Goal: Task Accomplishment & Management: Manage account settings

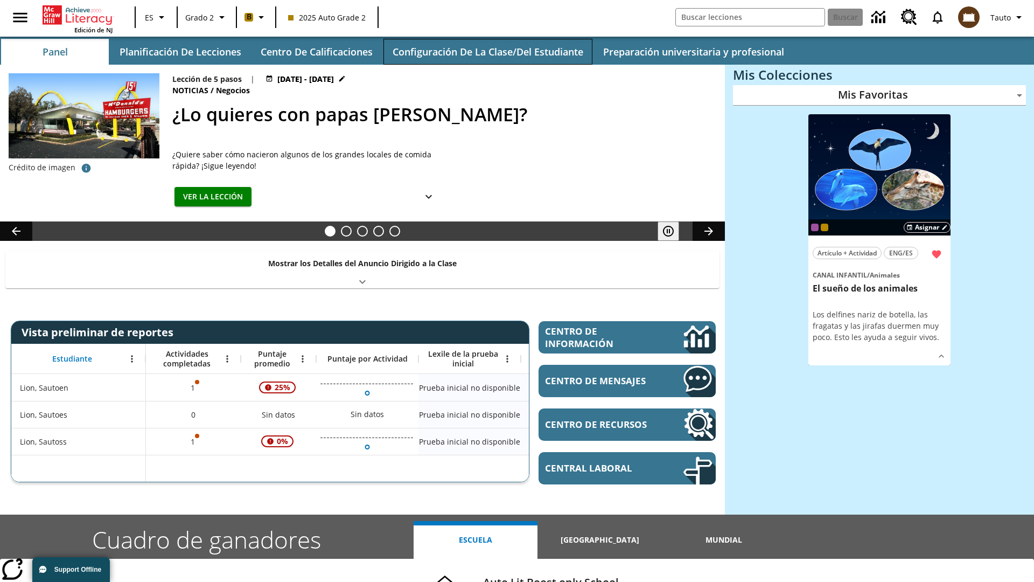
click at [488, 52] on button "Configuración de la clase/del estudiante" at bounding box center [488, 52] width 209 height 26
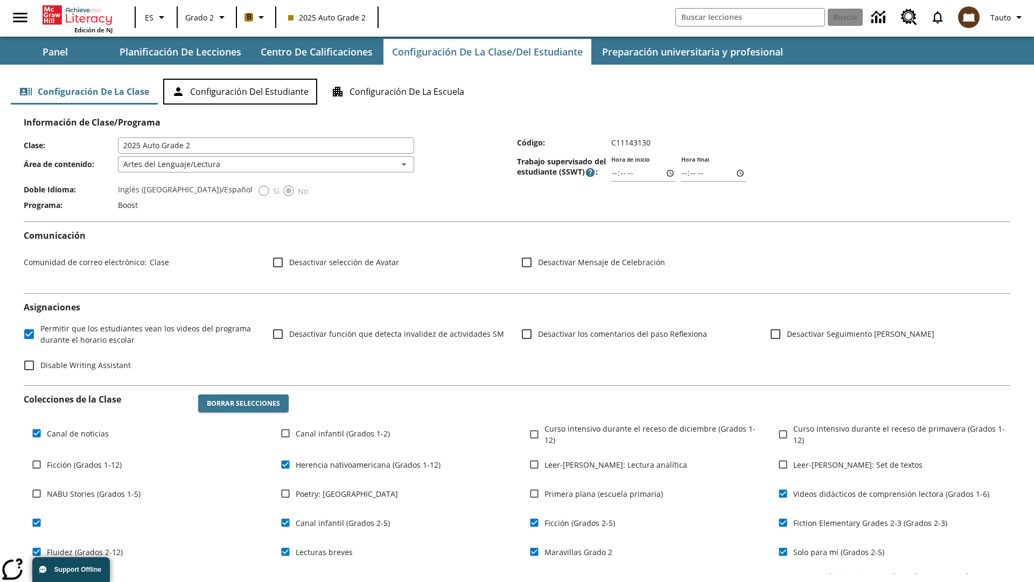
click at [240, 92] on button "Configuración del estudiante" at bounding box center [240, 92] width 154 height 26
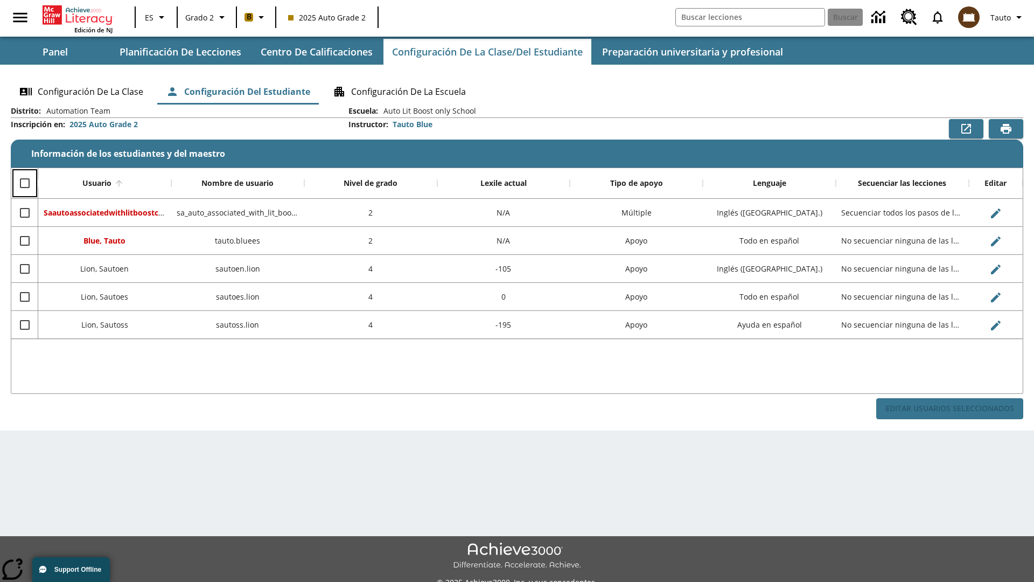
click at [24, 183] on input "Select all rows" at bounding box center [24, 183] width 23 height 23
checkbox input "true"
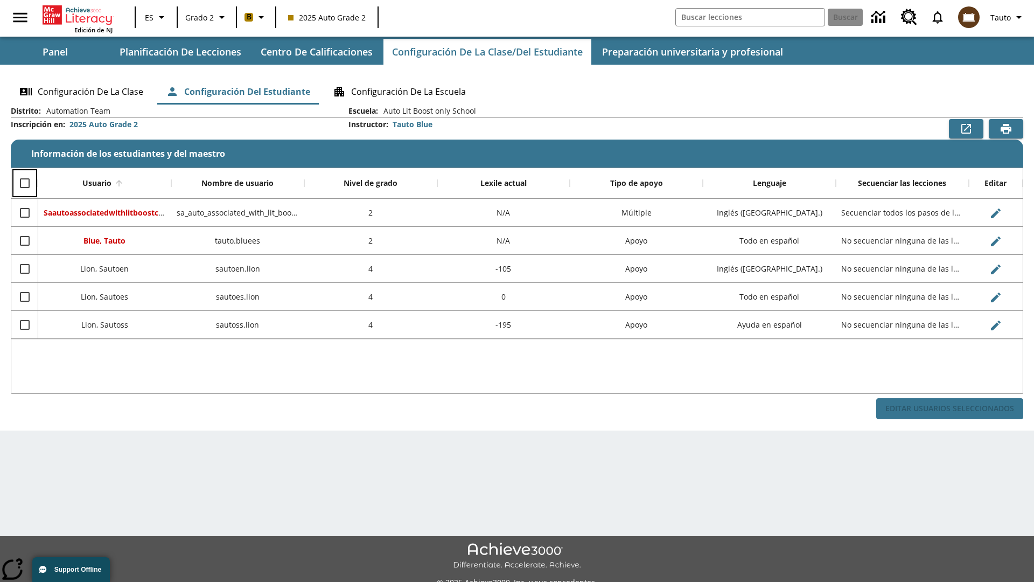
checkbox input "true"
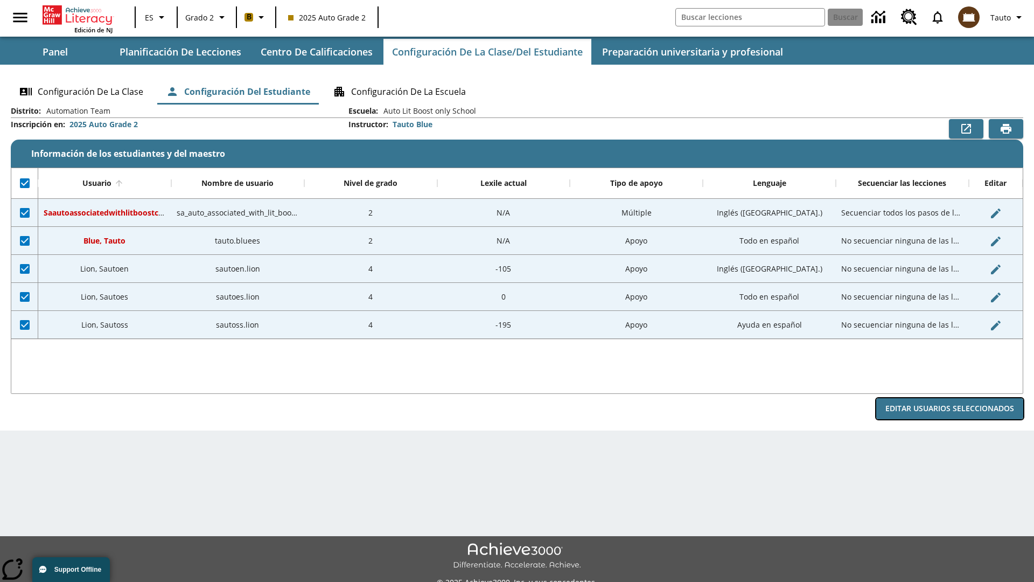
click at [950, 408] on button "Editar Usuarios Seleccionados" at bounding box center [950, 408] width 147 height 21
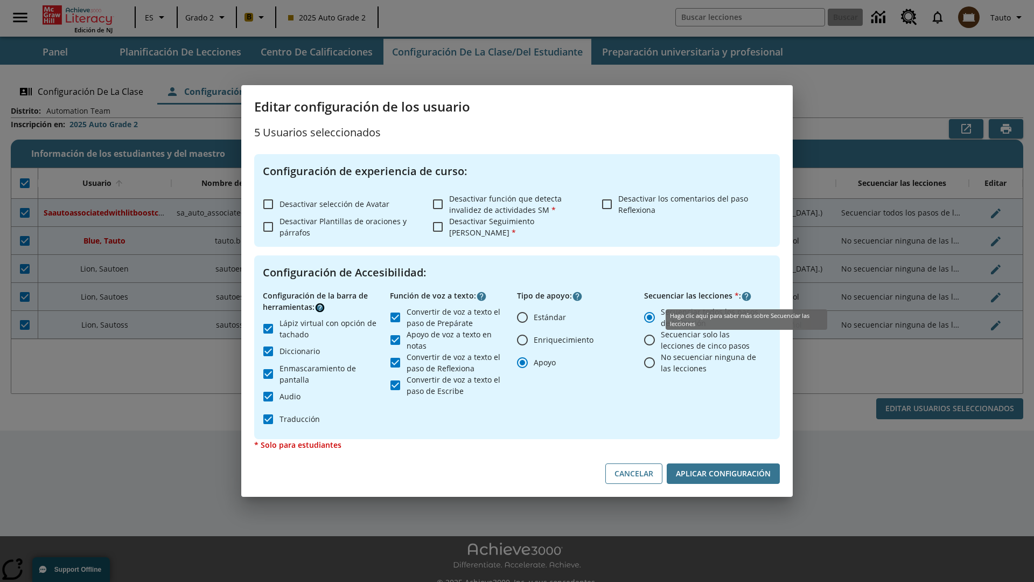
click at [320, 307] on icon "Haga clic aquí para saber más sobre" at bounding box center [320, 307] width 11 height 11
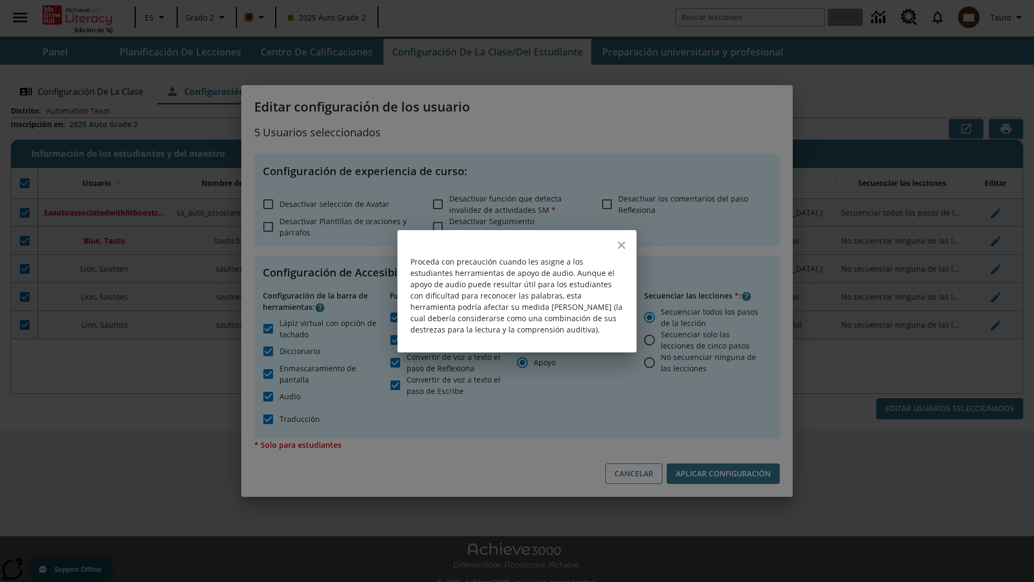
click at [622, 245] on icon "close" at bounding box center [622, 245] width 8 height 8
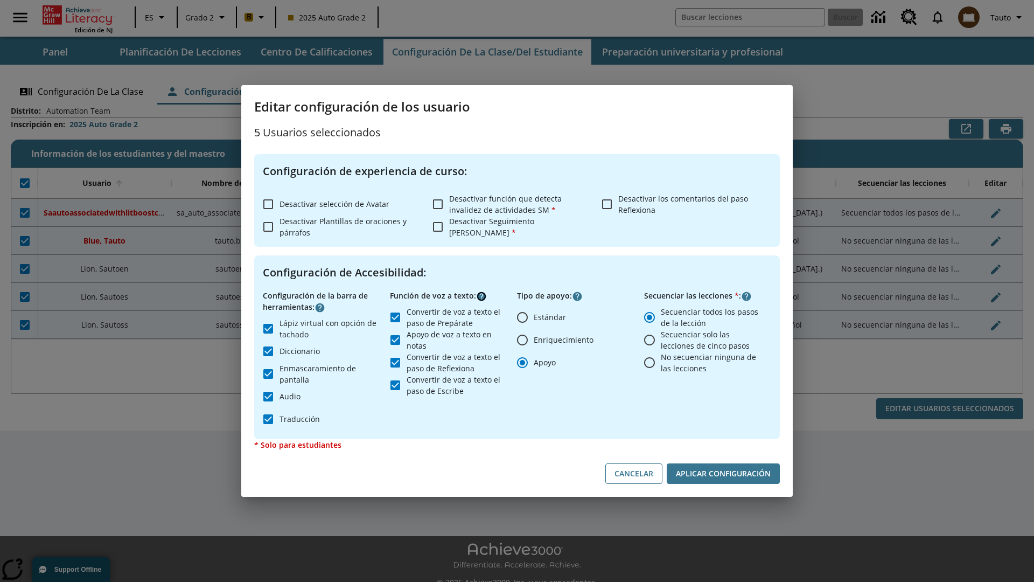
click at [482, 296] on icon "Haga clic aquí para saber más sobre" at bounding box center [481, 296] width 11 height 11
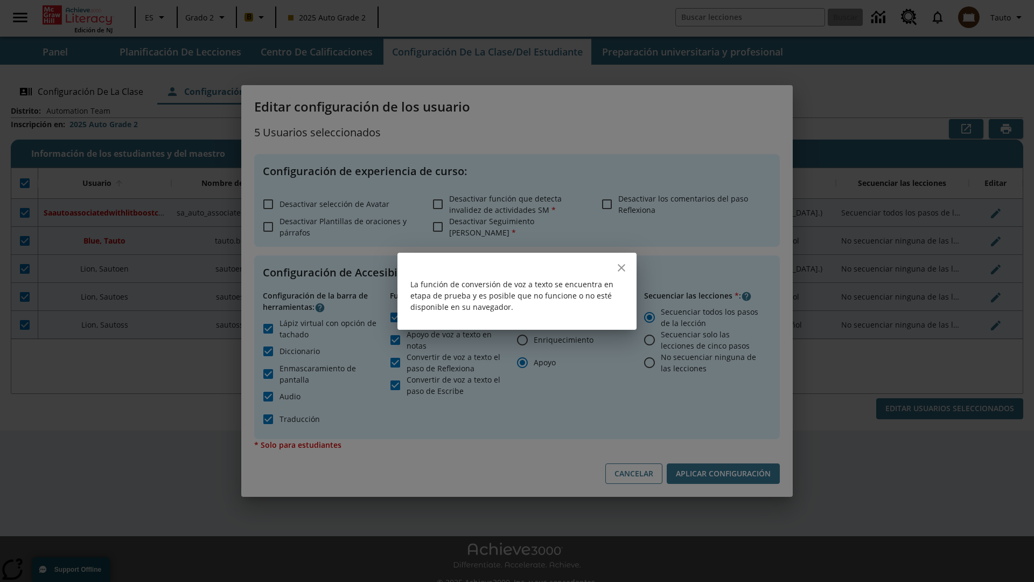
click at [622, 267] on icon "close" at bounding box center [622, 268] width 8 height 8
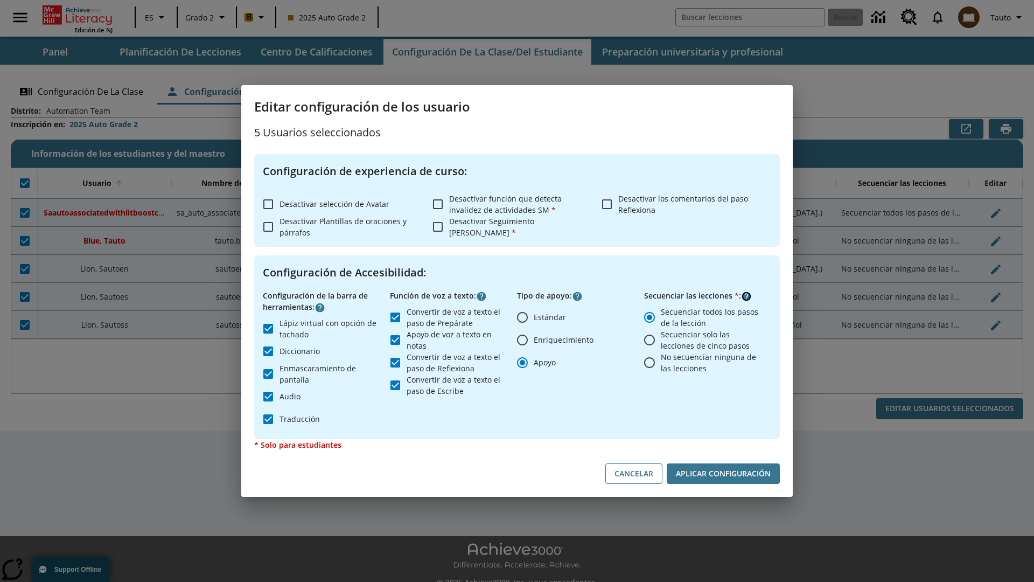
click at [747, 296] on icon "Haga clic aquí para saber más sobre" at bounding box center [746, 296] width 11 height 11
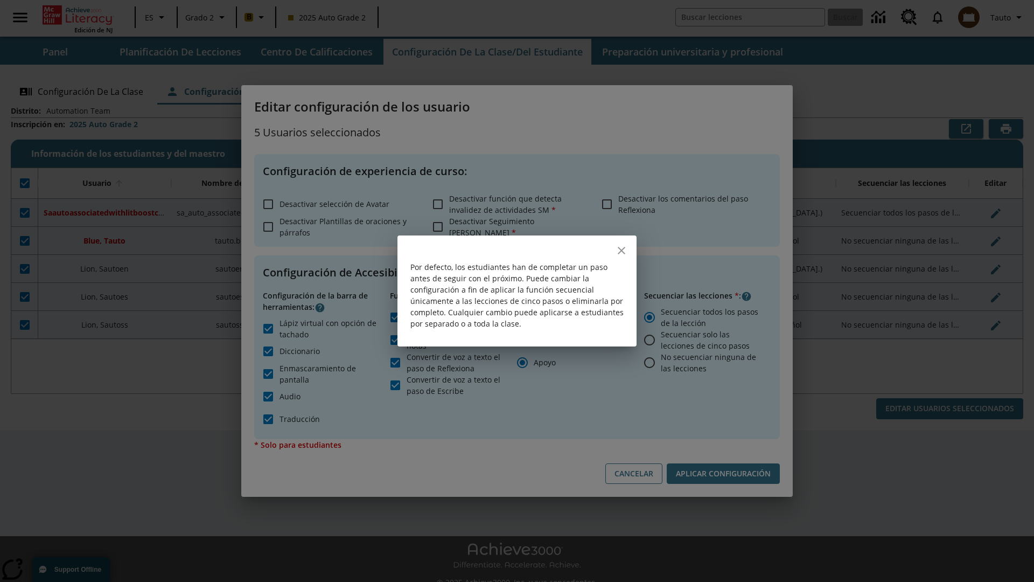
click at [622, 251] on icon "close" at bounding box center [622, 251] width 8 height 8
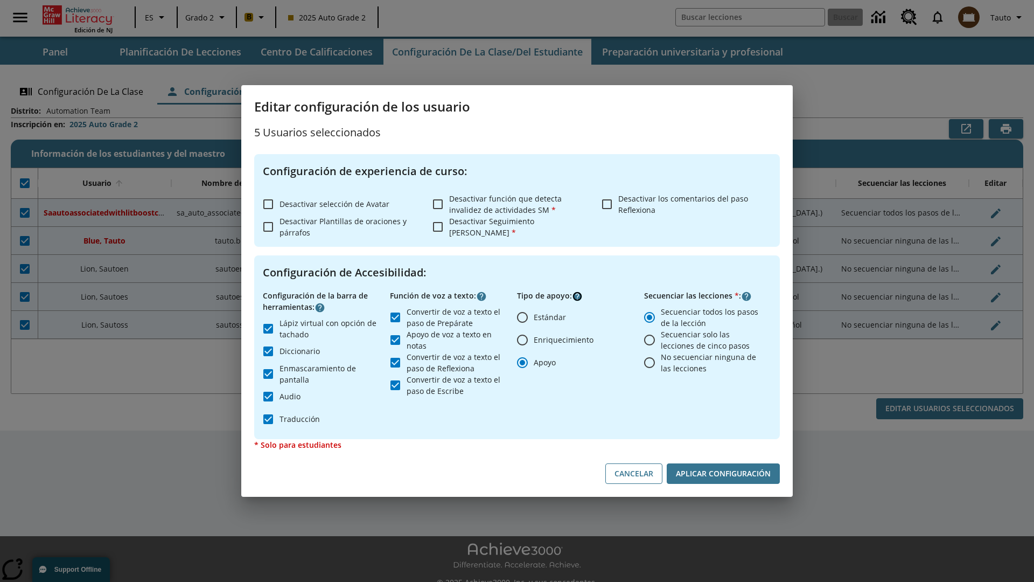
click at [578, 296] on icon "Haga clic aquí para saber más sobre" at bounding box center [577, 296] width 11 height 11
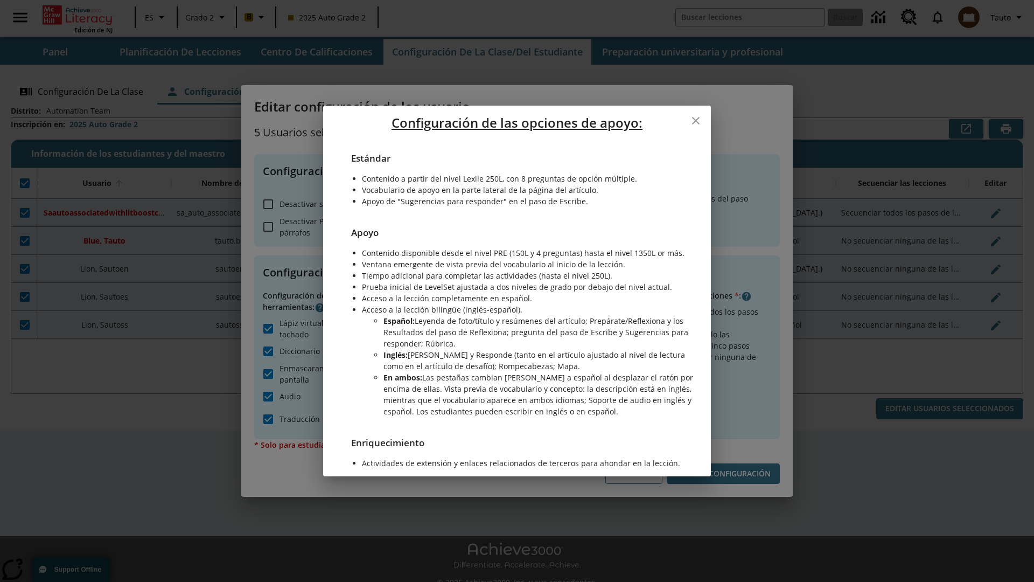
click at [696, 120] on icon "close" at bounding box center [696, 121] width 8 height 8
